Goal: Information Seeking & Learning: Understand process/instructions

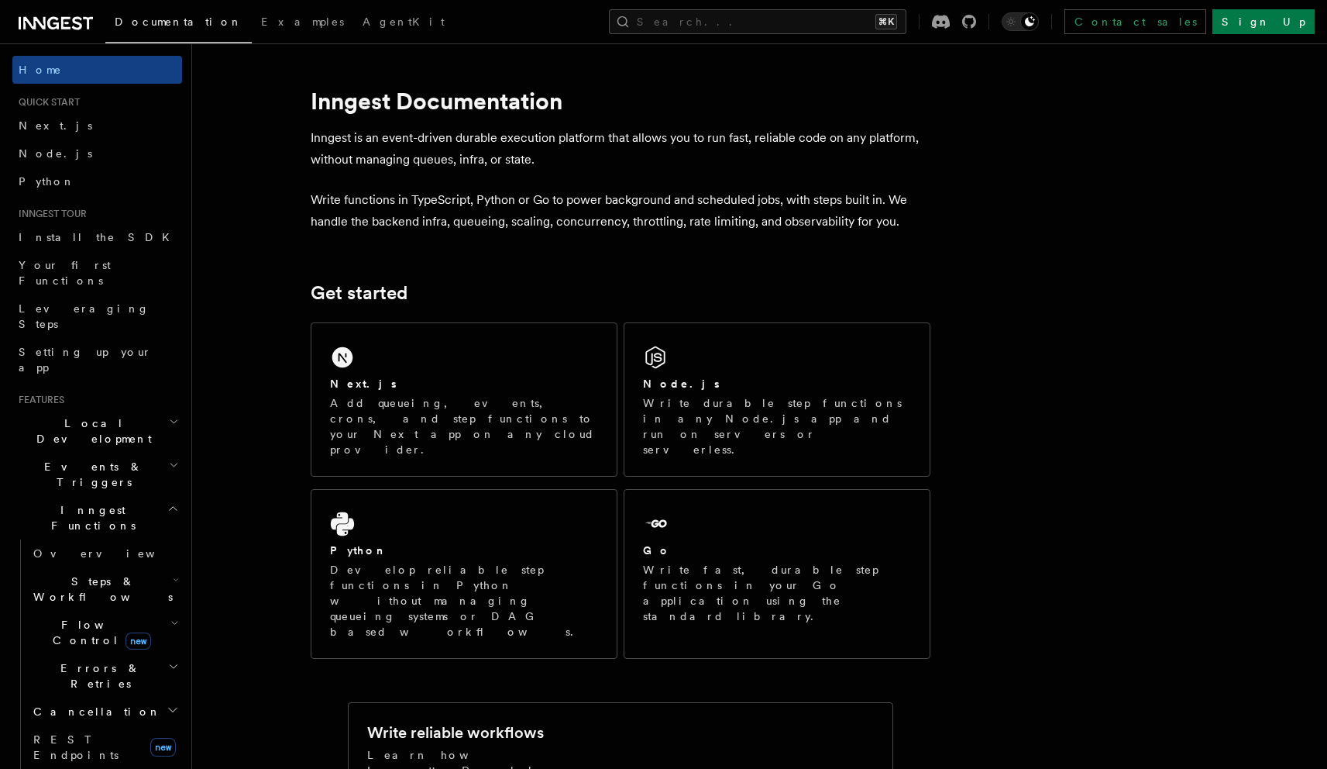
scroll to position [992, 0]
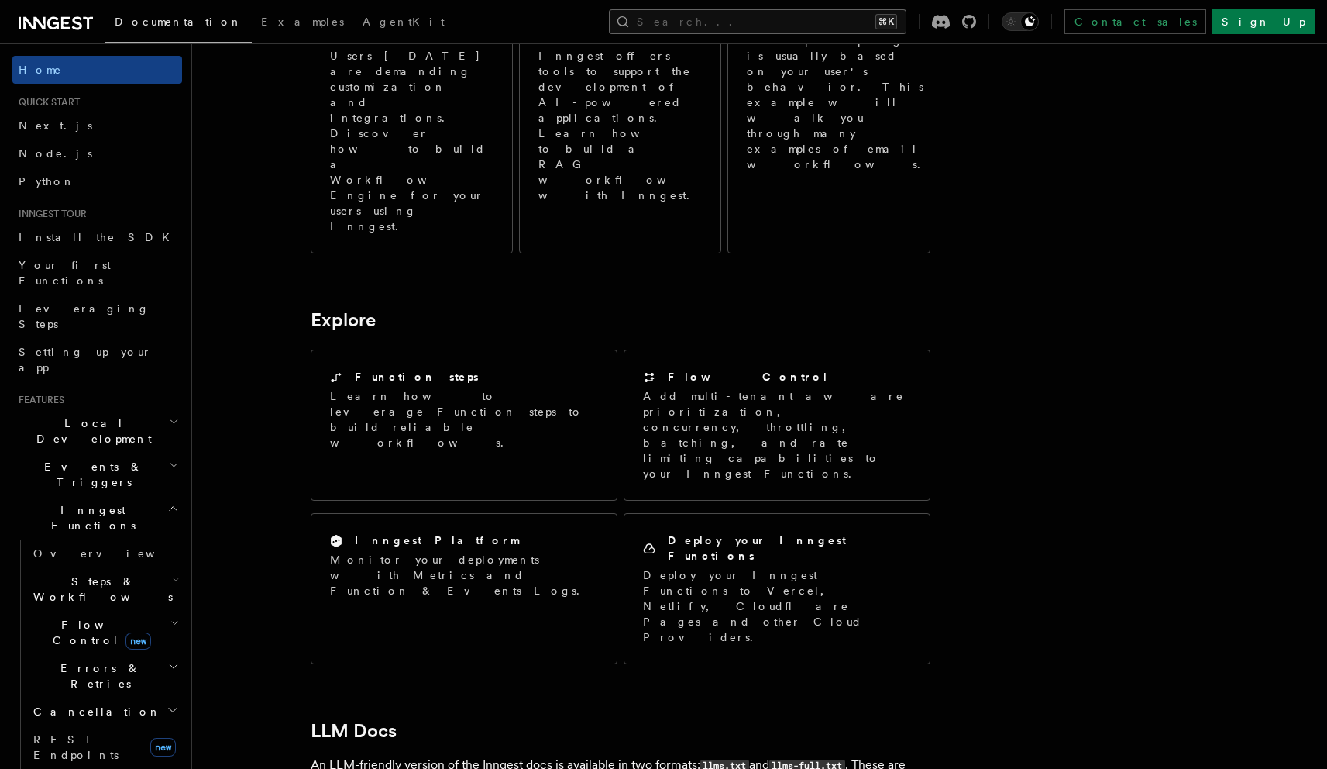
click at [906, 19] on button "Search... ⌘K" at bounding box center [757, 21] width 297 height 25
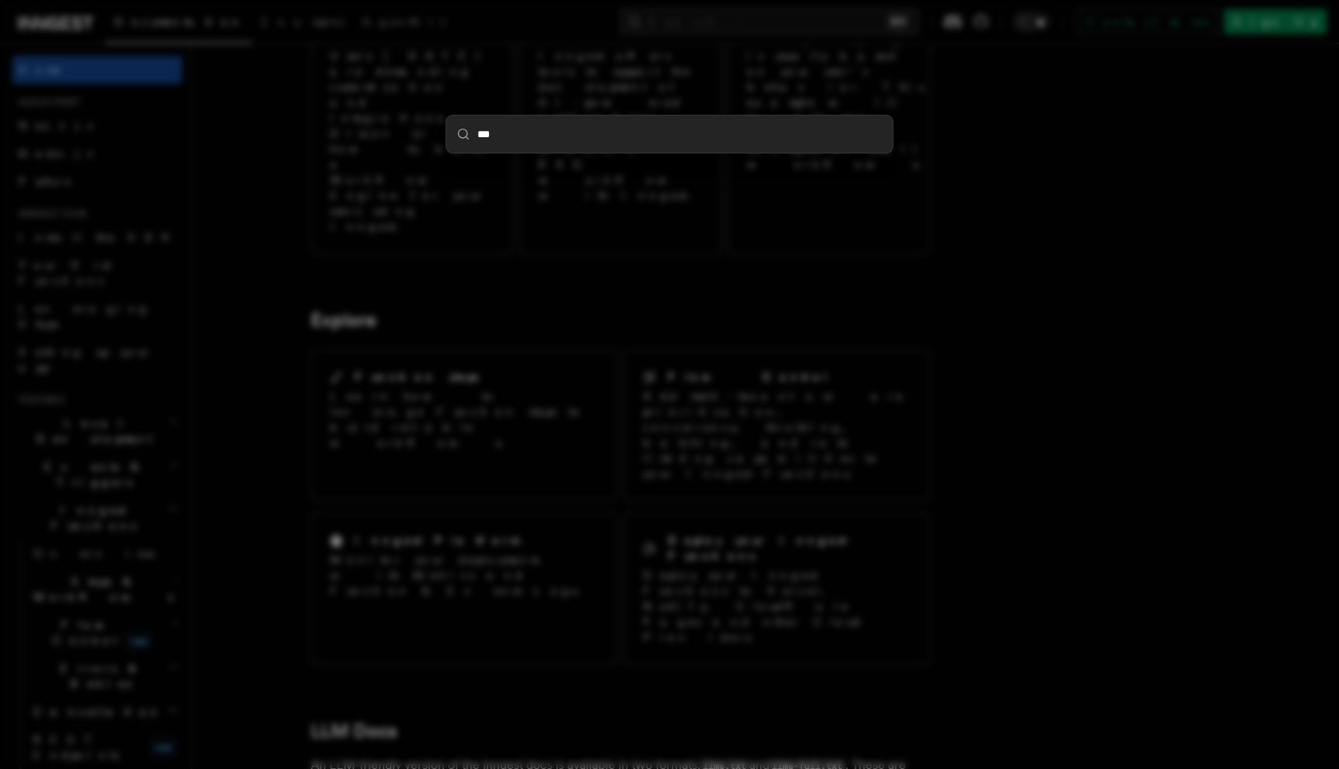
type input "****"
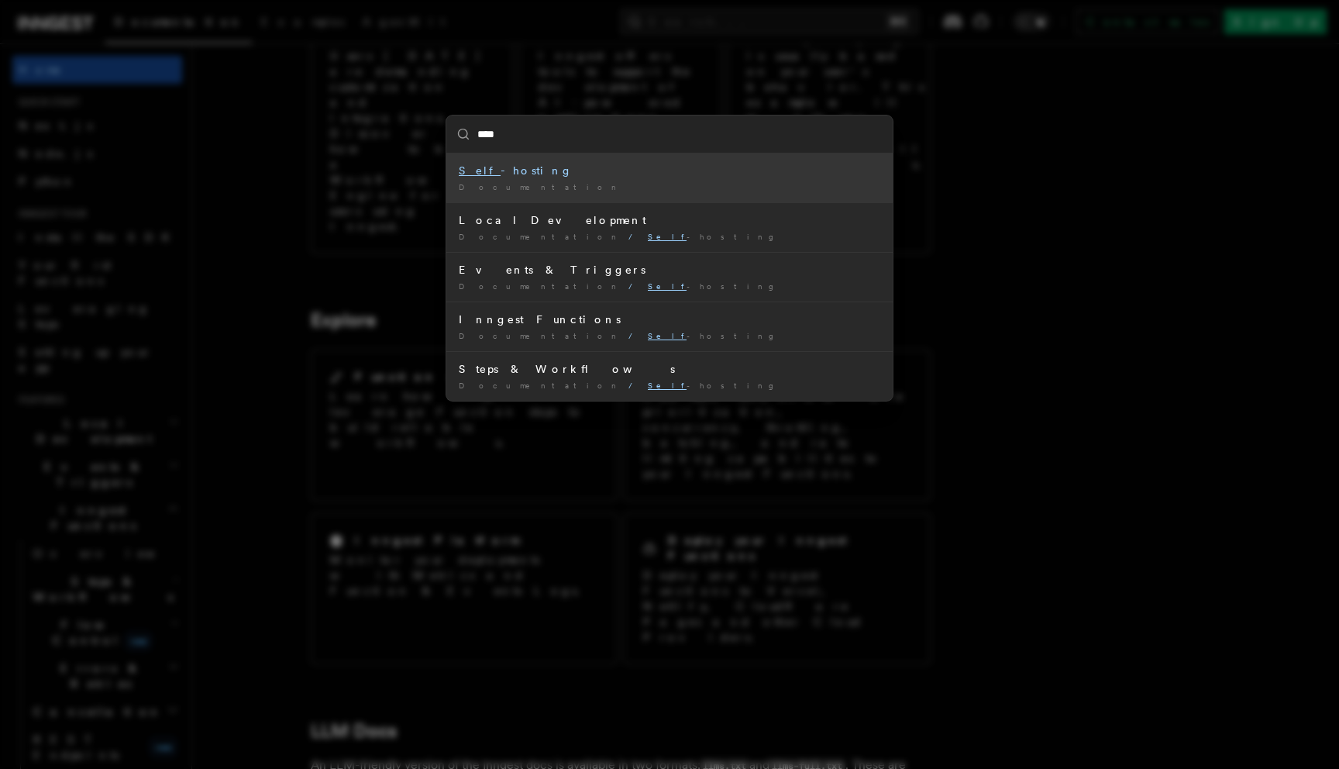
click at [509, 174] on div "Self -hosting" at bounding box center [669, 170] width 421 height 15
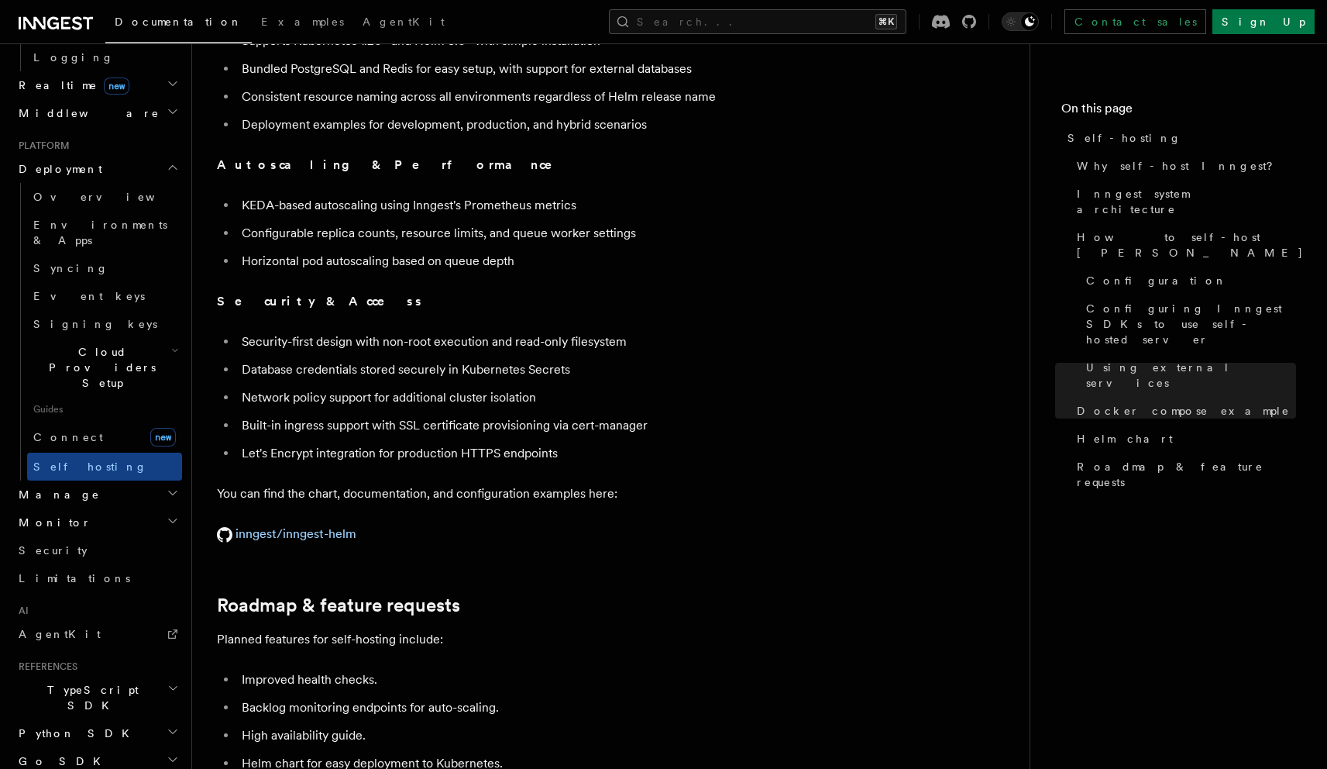
scroll to position [5464, 0]
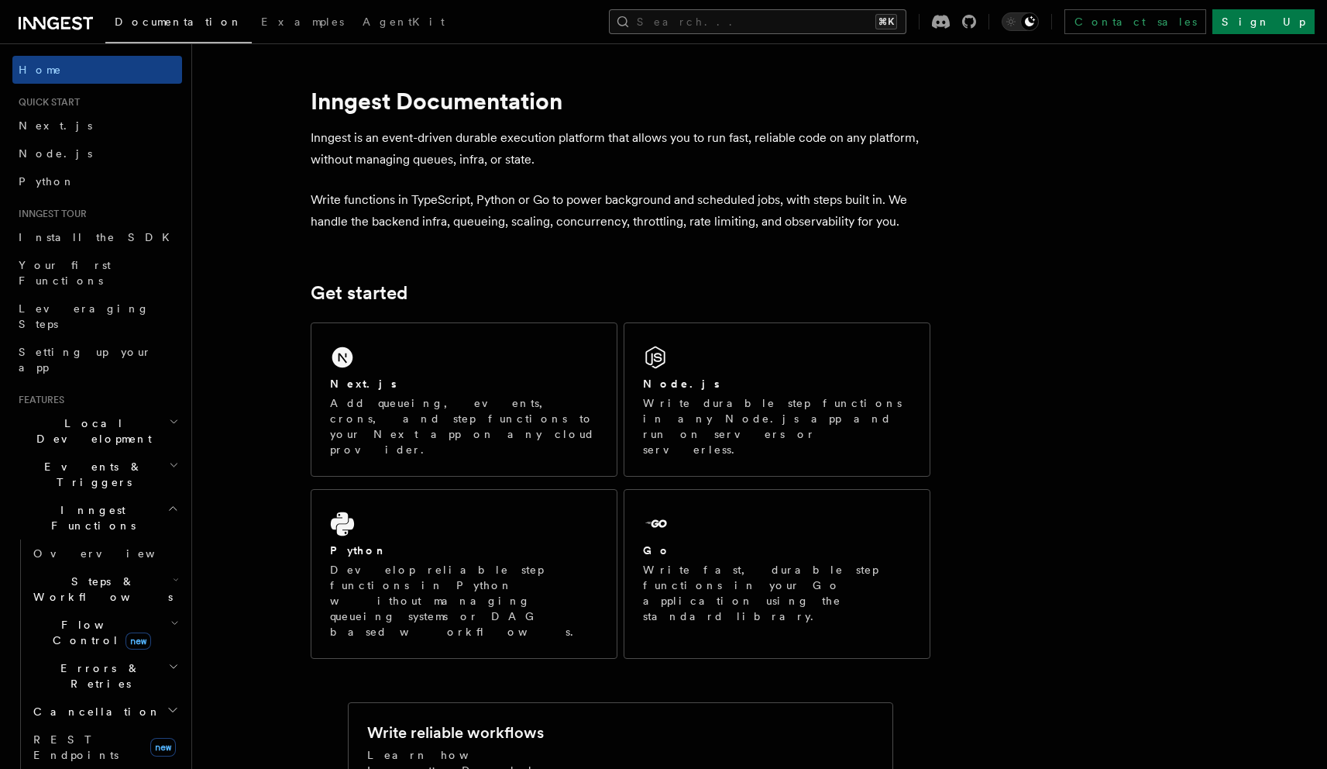
click at [782, 16] on button "Search... ⌘K" at bounding box center [757, 21] width 297 height 25
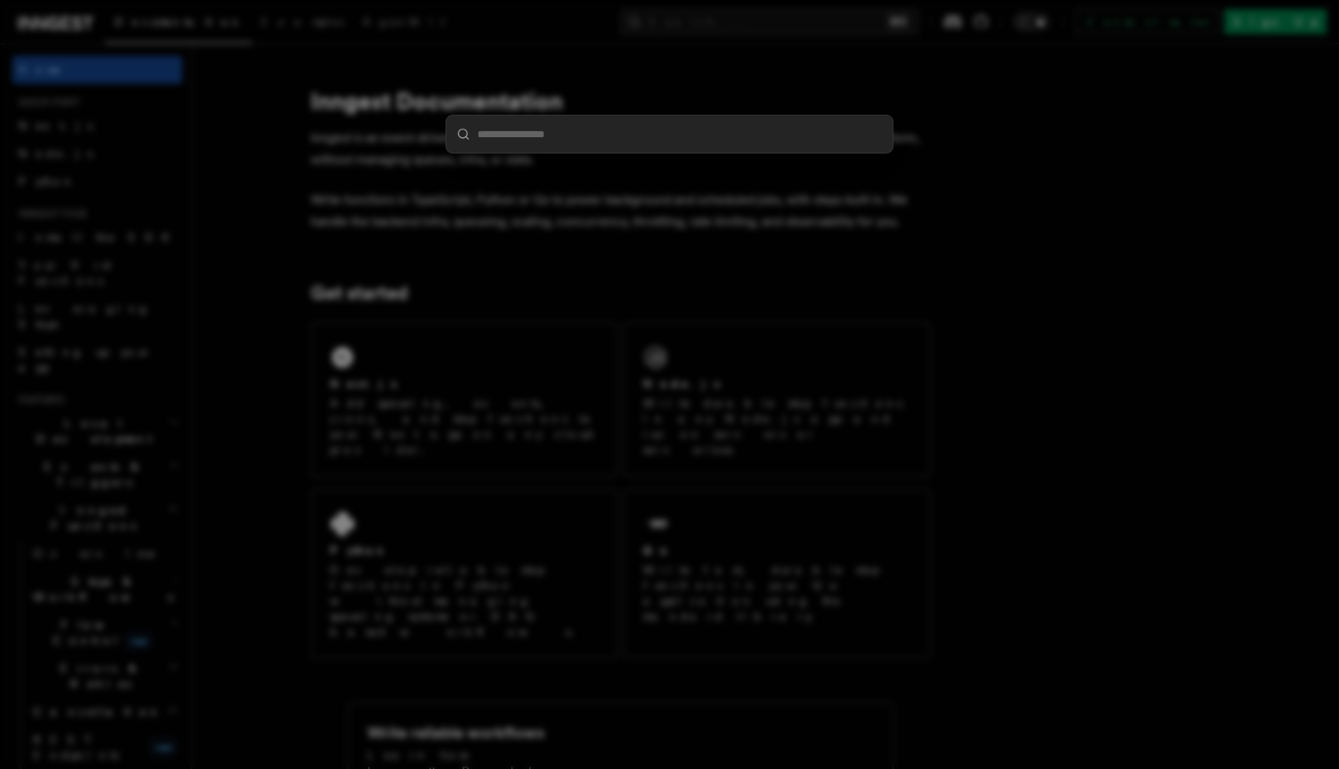
type input "**********"
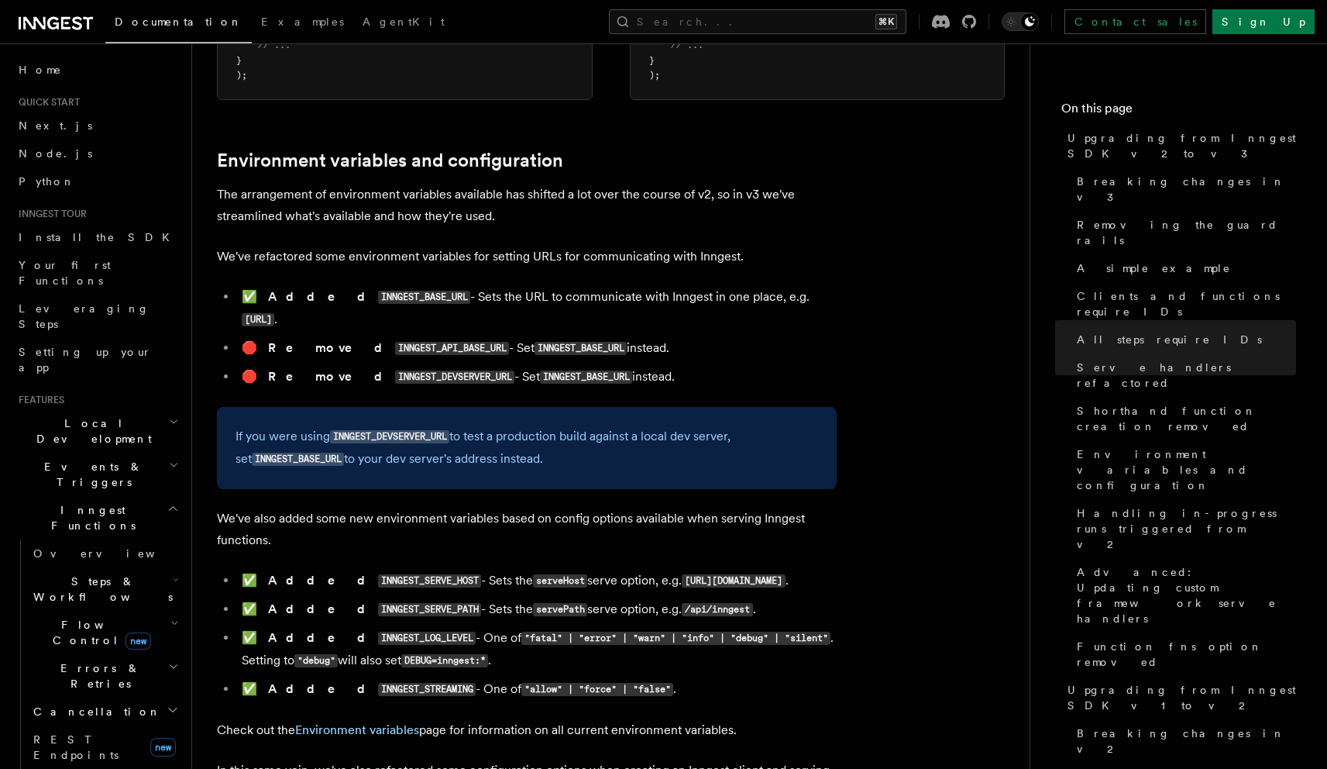
scroll to position [5086, 0]
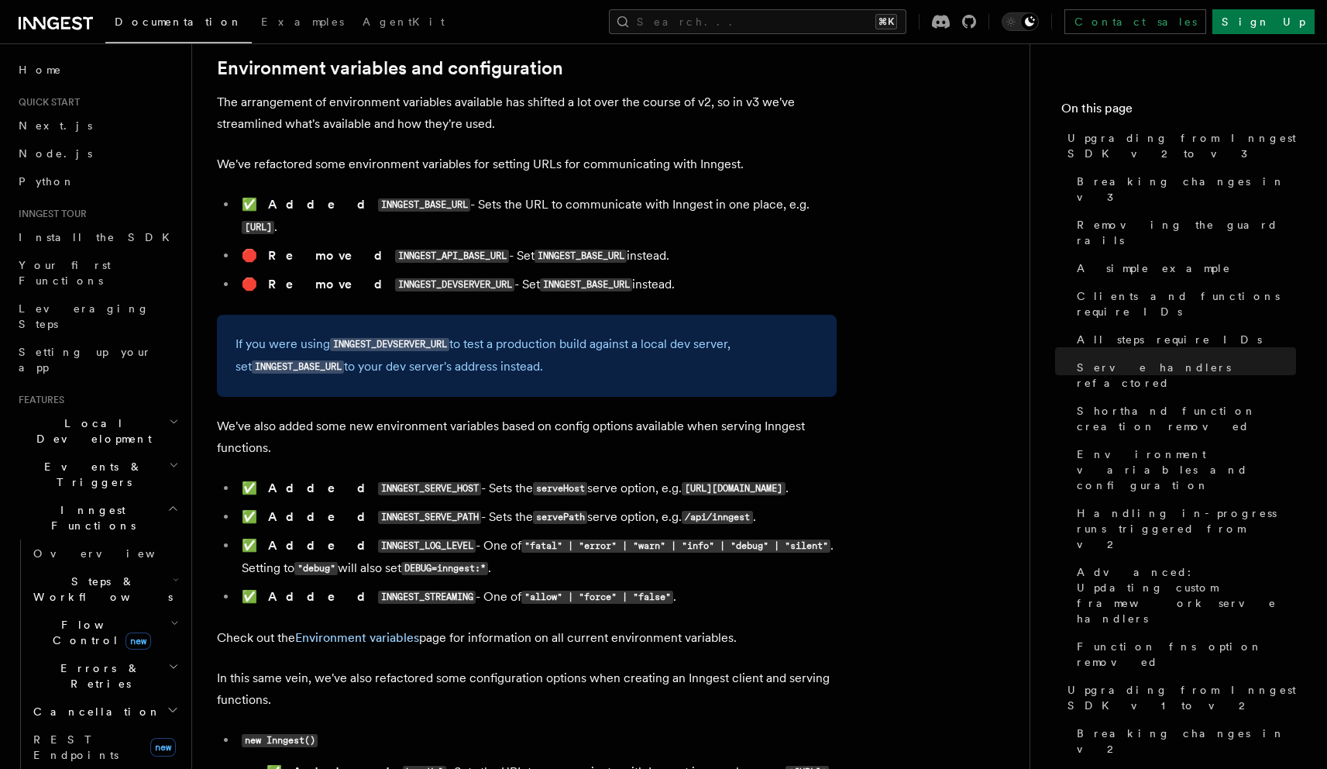
scroll to position [5181, 0]
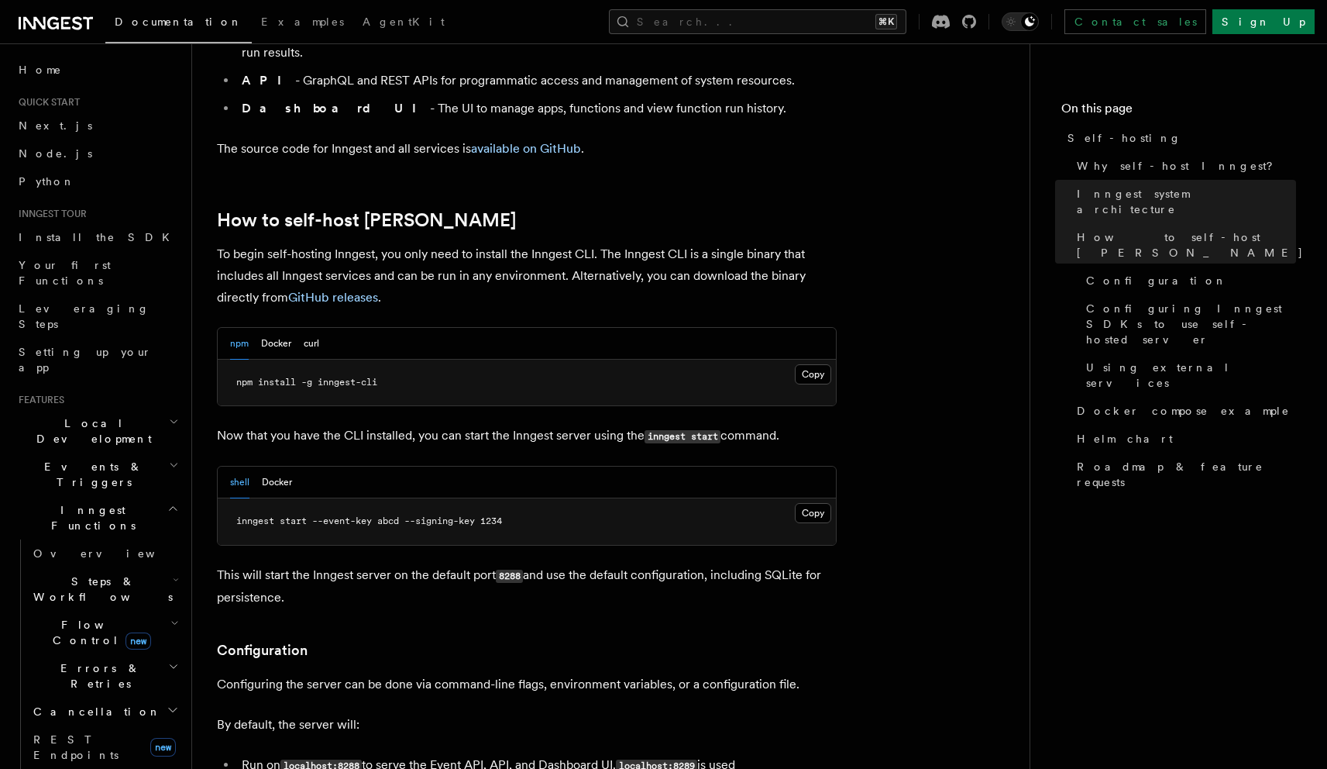
scroll to position [1436, 0]
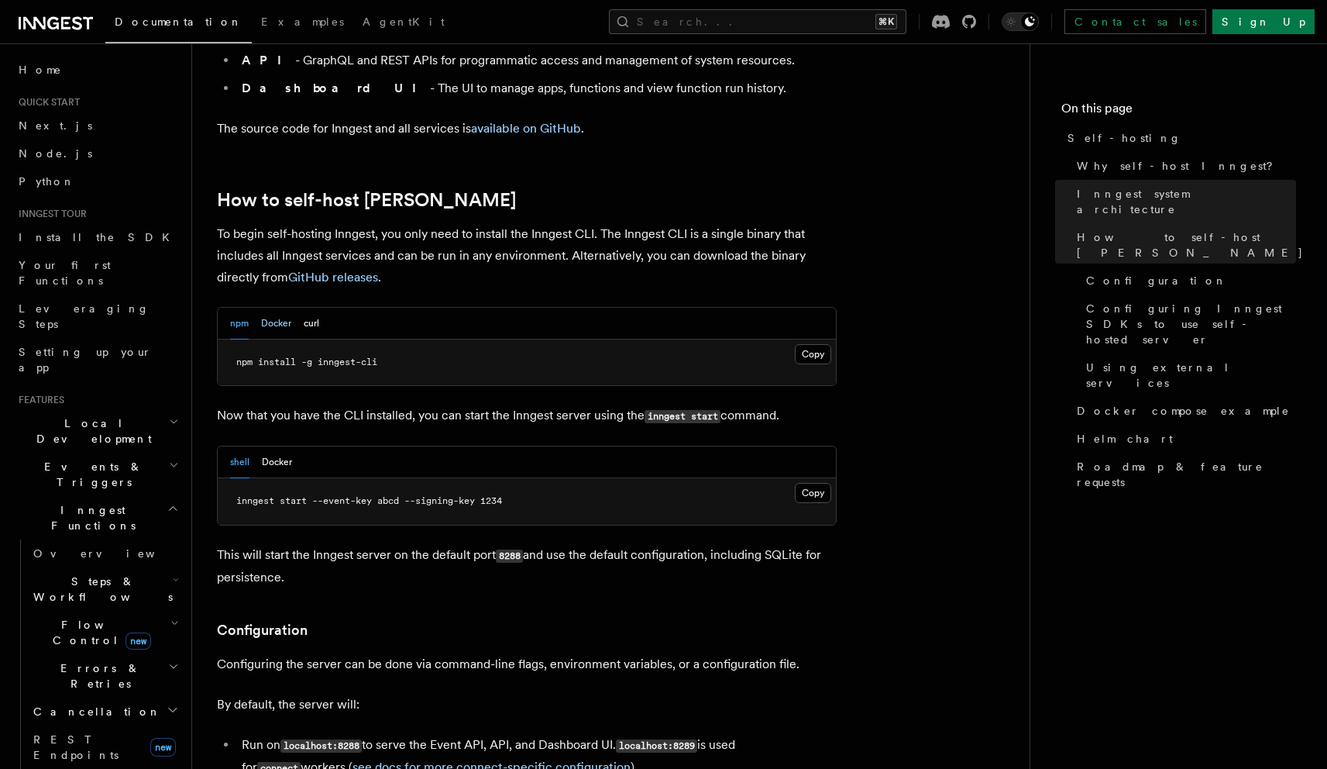
click at [268, 308] on button "Docker" at bounding box center [276, 324] width 30 height 32
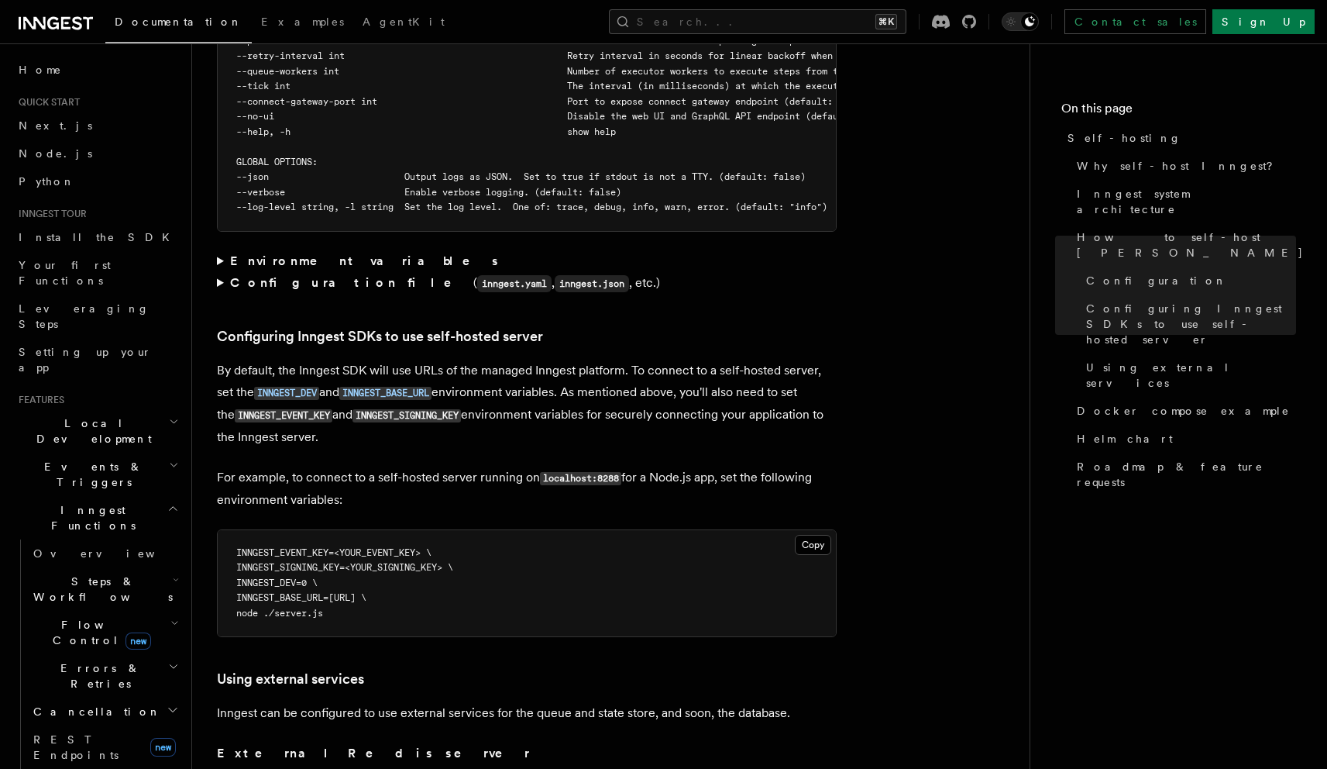
scroll to position [3105, 0]
click at [215, 261] on div "Platform Deployment Self-hosting Self-hosting support for Inngest is supported …" at bounding box center [635, 240] width 887 height 6691
click at [218, 249] on summary "Environment variables" at bounding box center [527, 260] width 620 height 22
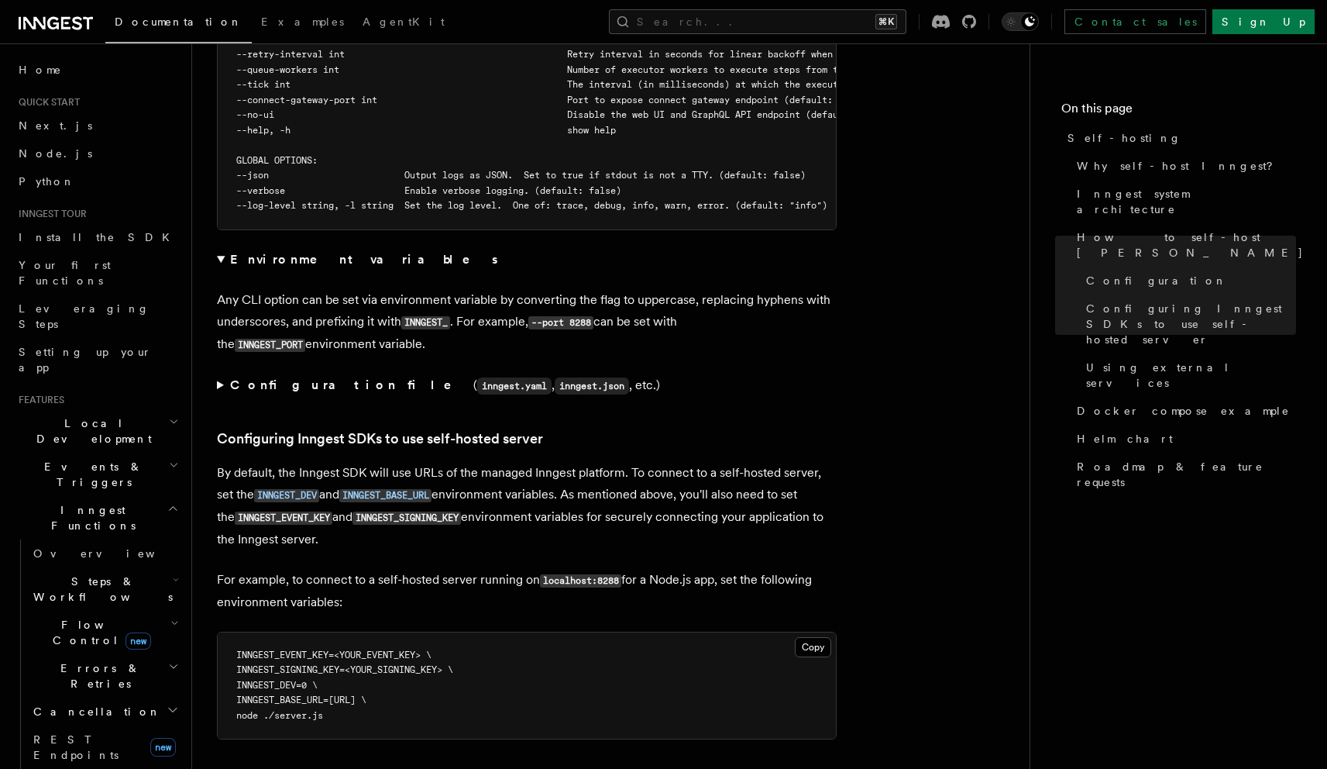
click at [208, 365] on div "Platform Deployment Self-hosting Self-hosting support for Inngest is supported …" at bounding box center [635, 292] width 887 height 6794
click at [220, 374] on summary "Configuration file ( inngest.yaml , inngest.json , etc.)" at bounding box center [527, 385] width 620 height 22
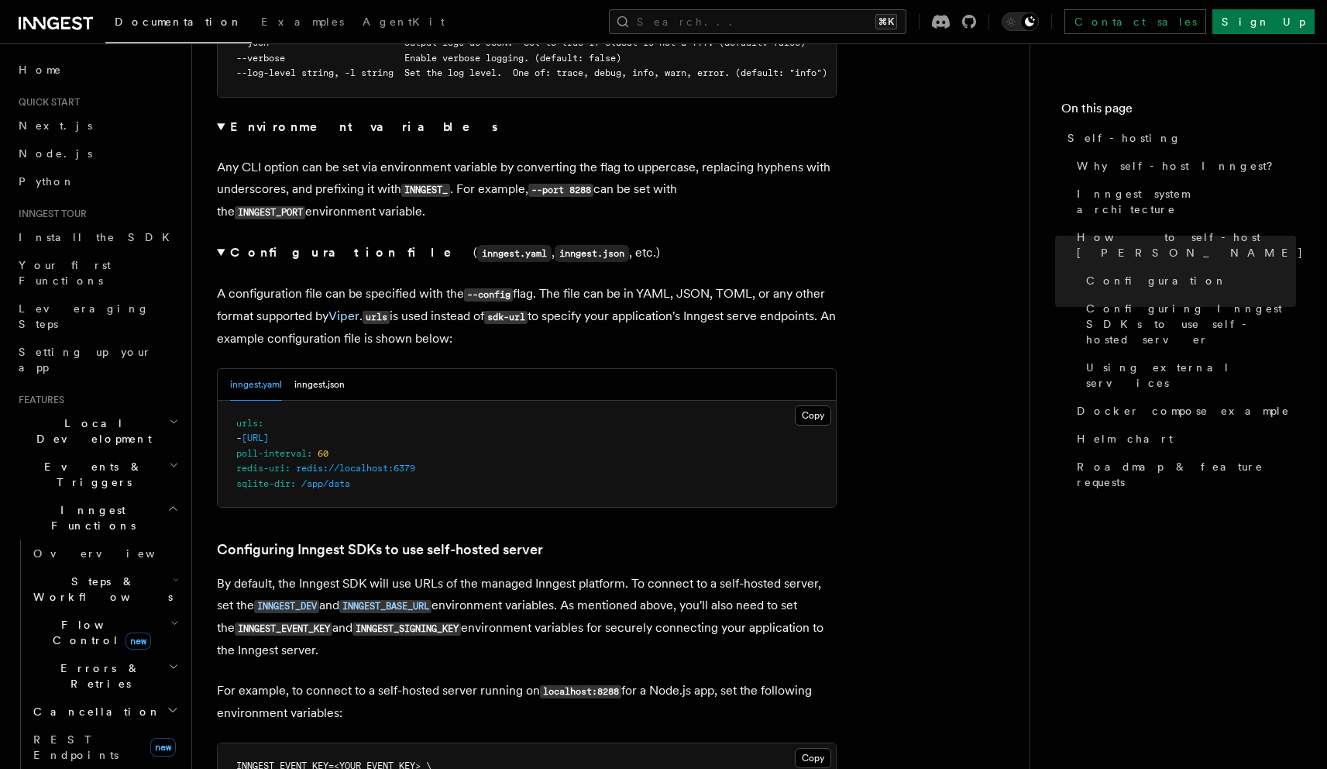
scroll to position [3243, 0]
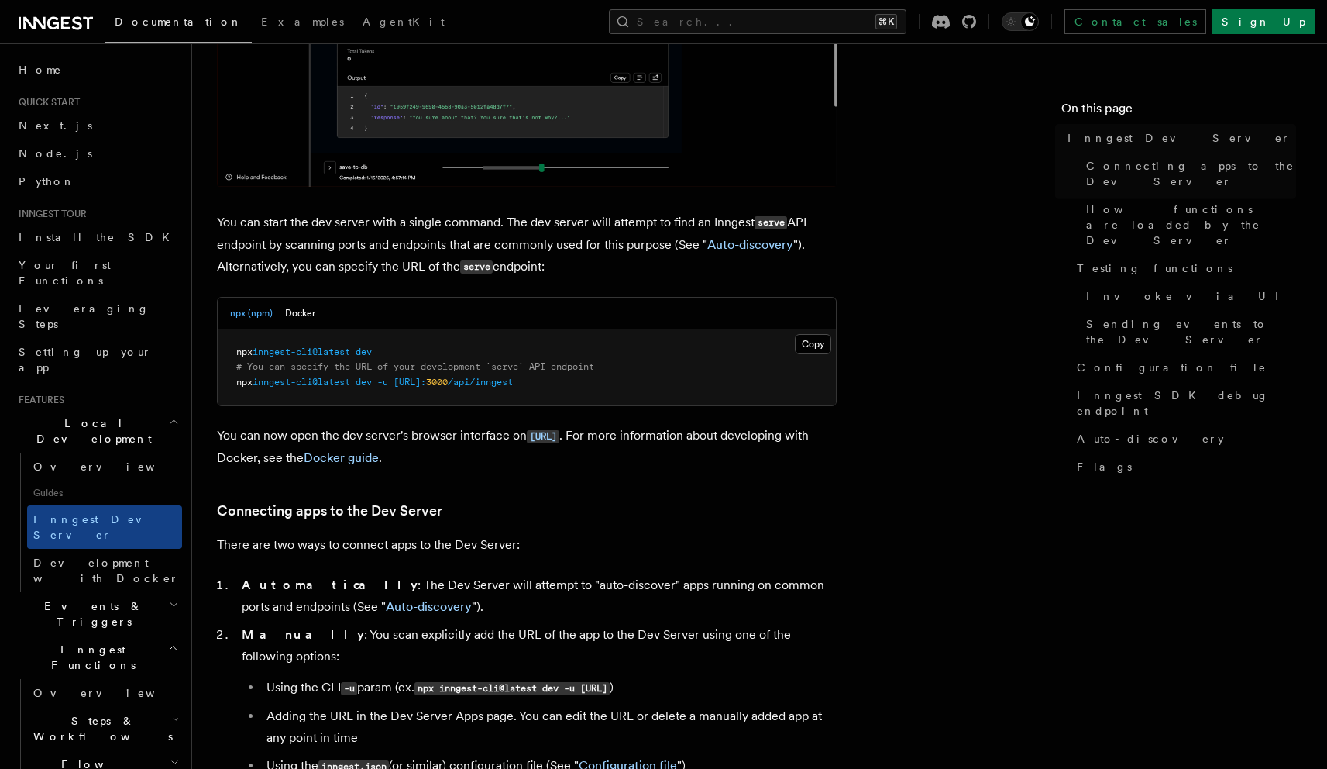
scroll to position [497, 0]
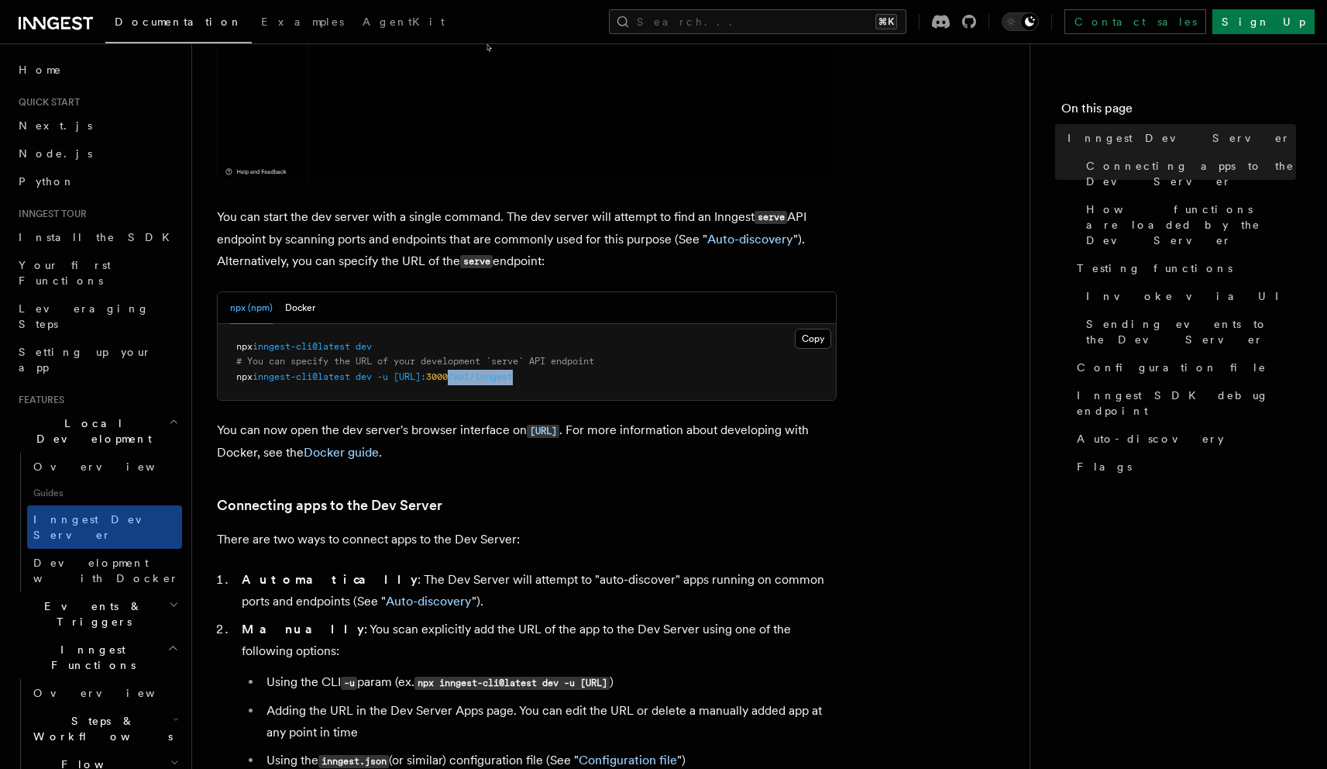
drag, startPoint x: 521, startPoint y: 378, endPoint x: 589, endPoint y: 377, distance: 67.4
click at [589, 377] on pre "npx inngest-cli@latest dev # You can specify the URL of your development `serve…" at bounding box center [527, 362] width 618 height 77
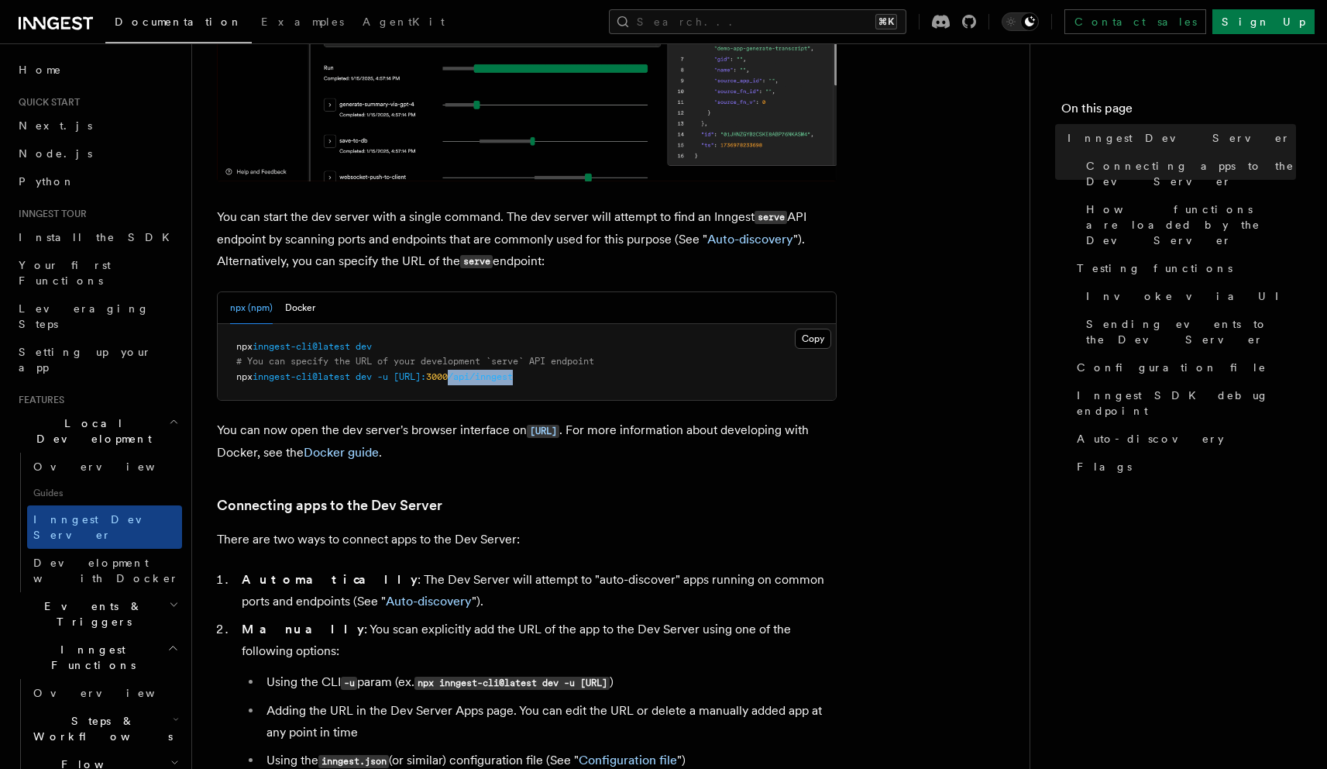
copy span "/api/inngest"
